Goal: Book appointment/travel/reservation

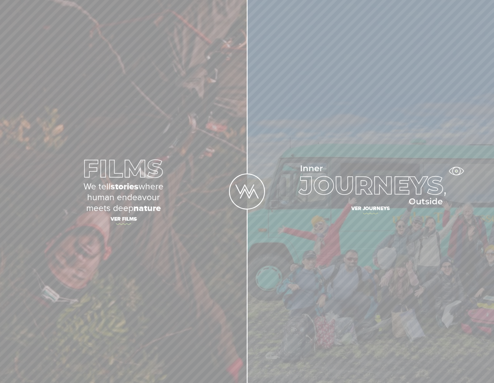
click at [456, 171] on article "Ver journeys" at bounding box center [370, 191] width 210 height 49
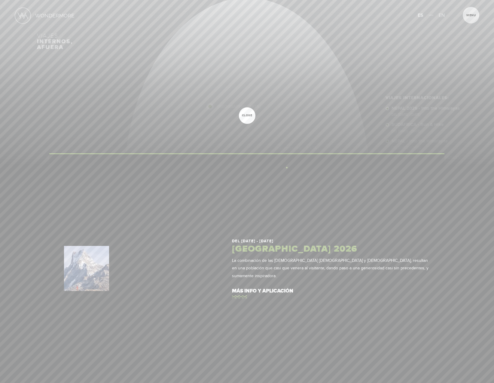
drag, startPoint x: 266, startPoint y: 167, endPoint x: 287, endPoint y: 167, distance: 20.7
click at [287, 0] on div "Inicio Viajes Internacionales Sobre Wondermore Viajes Pasados Viajes a la Medid…" at bounding box center [247, 0] width 494 height 0
click at [335, 122] on div at bounding box center [247, 191] width 494 height 383
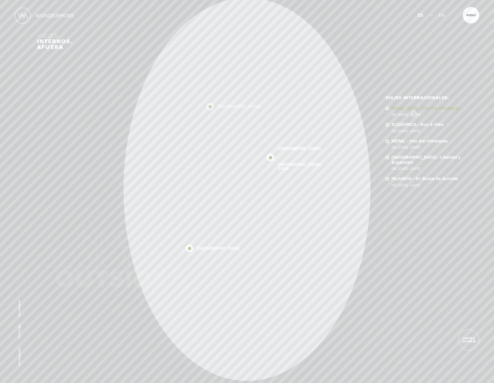
click at [414, 110] on link "NEPAL 2026 - Into the Himalayas Del 11 - 23 NOV 2026" at bounding box center [431, 111] width 78 height 11
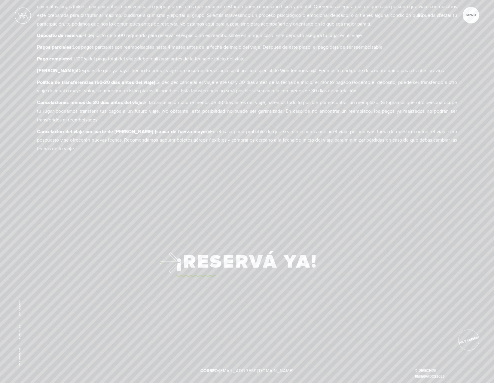
scroll to position [4900, 0]
click at [266, 257] on link "¡Reservá Ya!" at bounding box center [246, 263] width 141 height 31
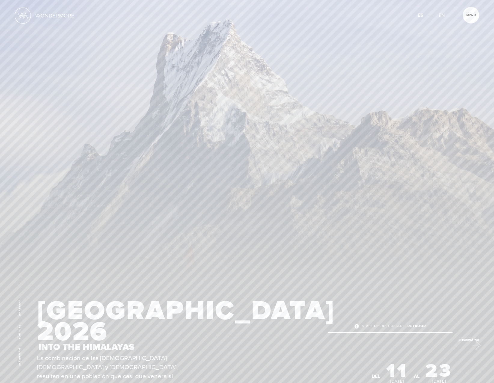
click at [473, 344] on link "¡Reservá Ya!" at bounding box center [468, 339] width 21 height 21
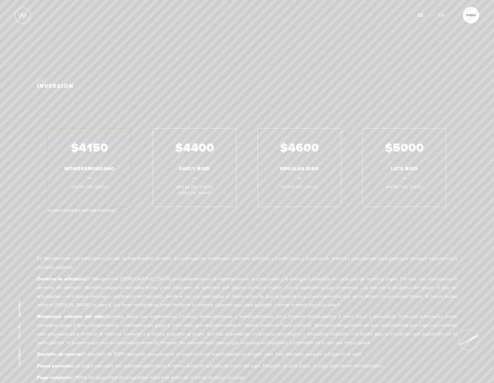
scroll to position [4575, 0]
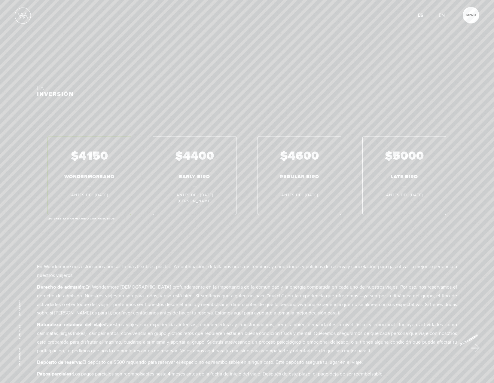
click at [473, 346] on link "¡Reservá Ya!" at bounding box center [468, 340] width 29 height 29
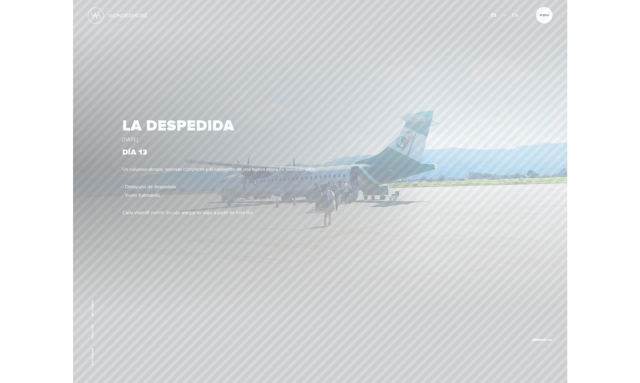
scroll to position [0, 0]
